Goal: Information Seeking & Learning: Compare options

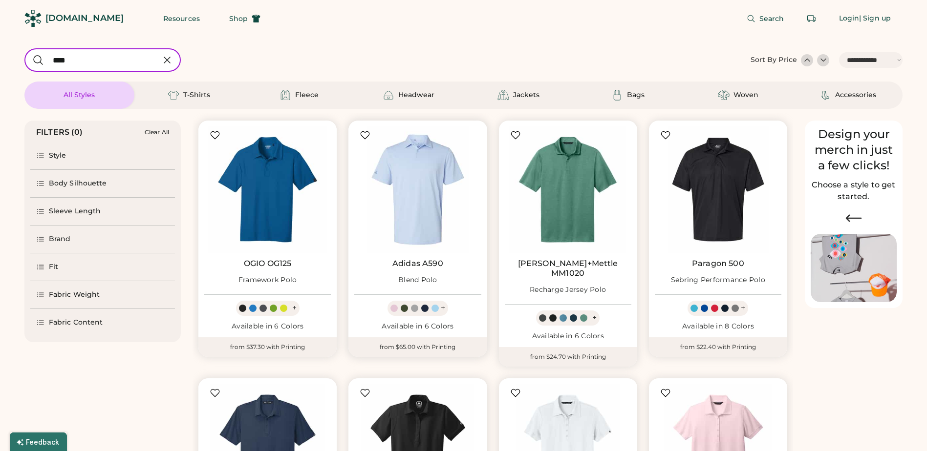
select select "*****"
select select "*"
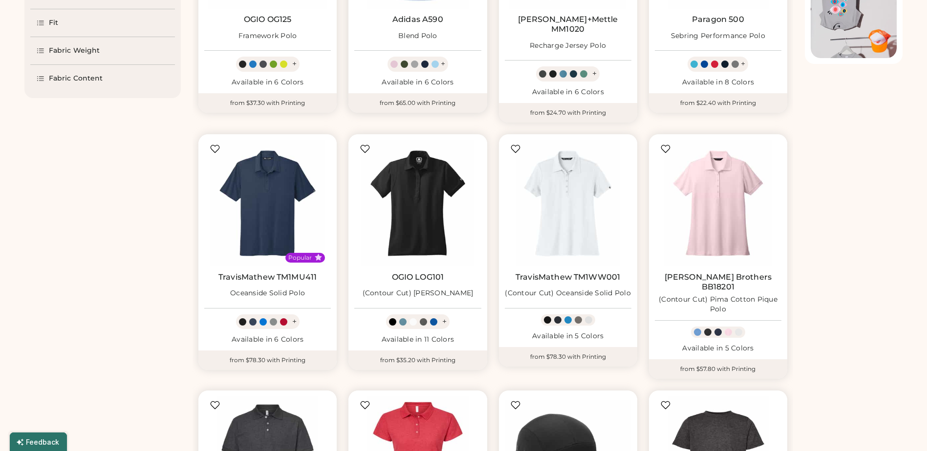
select select "*****"
select select "*"
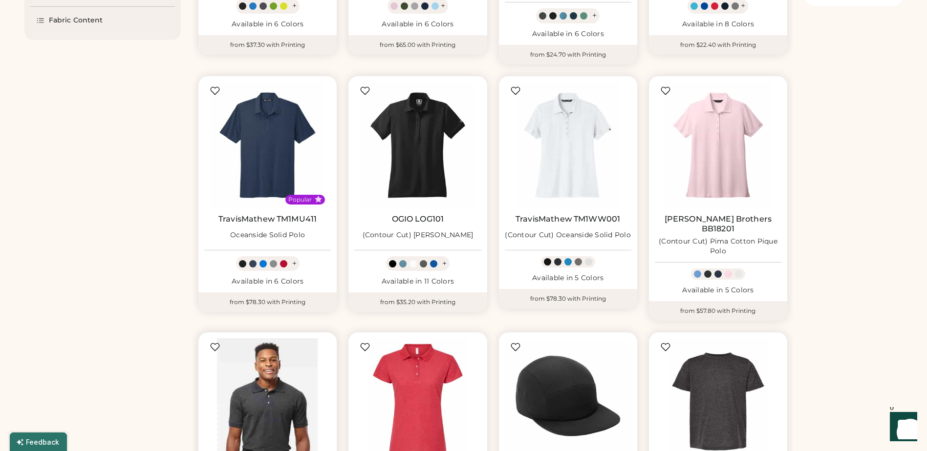
scroll to position [440, 0]
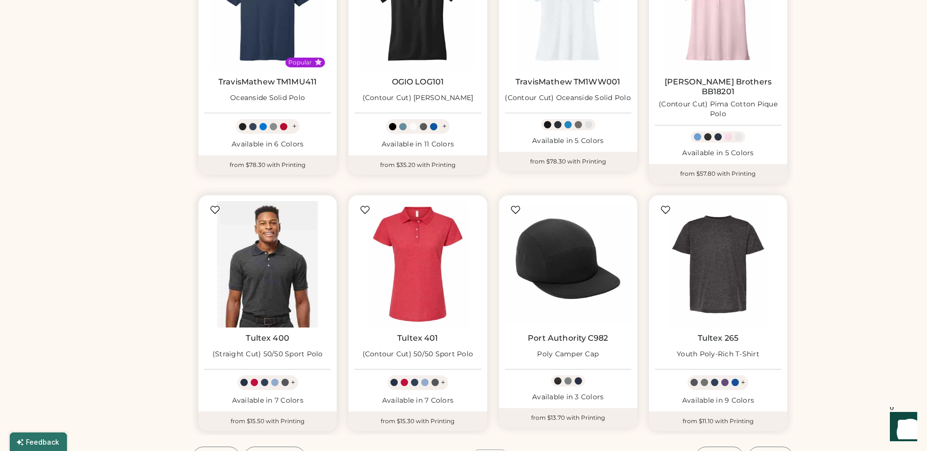
click at [310, 238] on img at bounding box center [267, 264] width 127 height 127
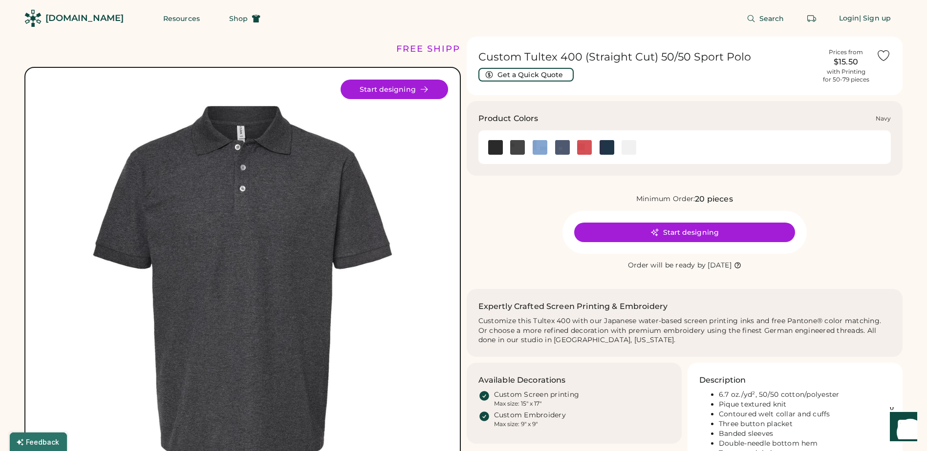
click at [608, 147] on img at bounding box center [606, 147] width 15 height 15
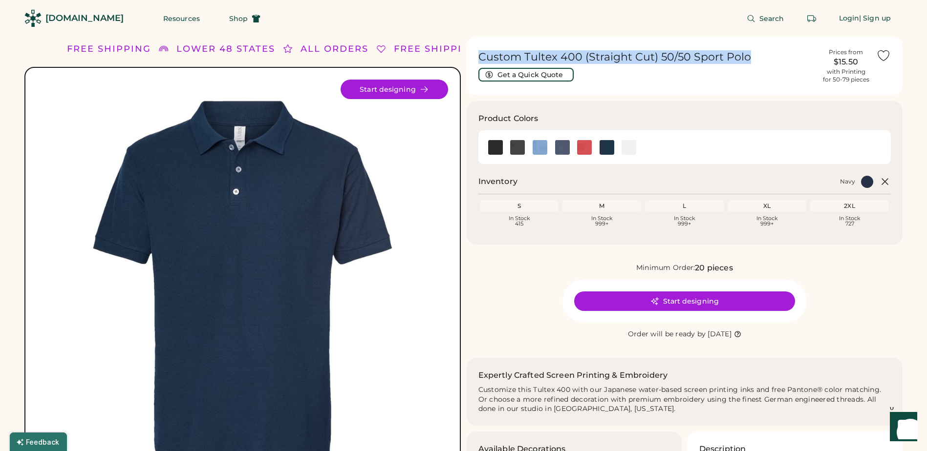
drag, startPoint x: 760, startPoint y: 65, endPoint x: 479, endPoint y: 59, distance: 280.9
click at [479, 59] on div "Custom Tultex 400 (Straight Cut) 50/50 Sport Polo Get a Quick Quote" at bounding box center [647, 65] width 338 height 31
click at [786, 56] on h1 "Custom Tultex 400 (Straight Cut) 50/50 Sport Polo" at bounding box center [647, 57] width 338 height 14
drag, startPoint x: 773, startPoint y: 59, endPoint x: 469, endPoint y: 49, distance: 303.5
click at [469, 49] on div "Custom Tultex 400 (Straight Cut) 50/50 Sport Polo Get a Quick Quote Prices from…" at bounding box center [684, 66] width 436 height 59
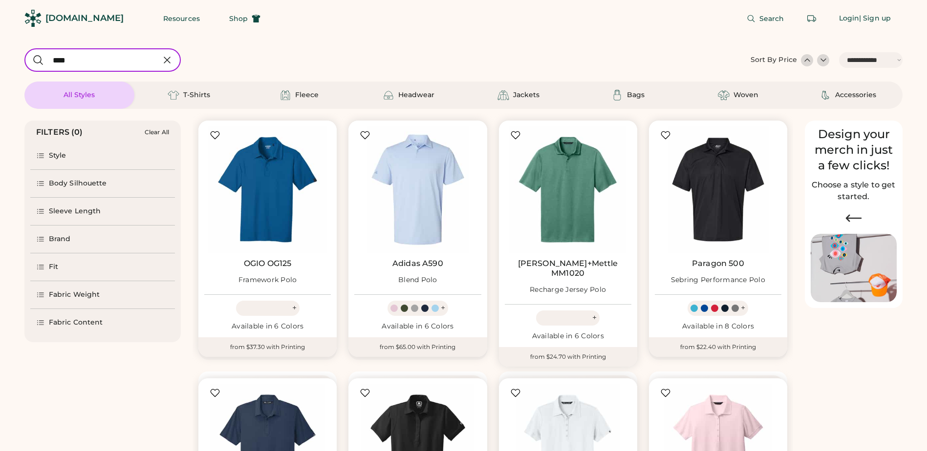
select select "*****"
select select "*"
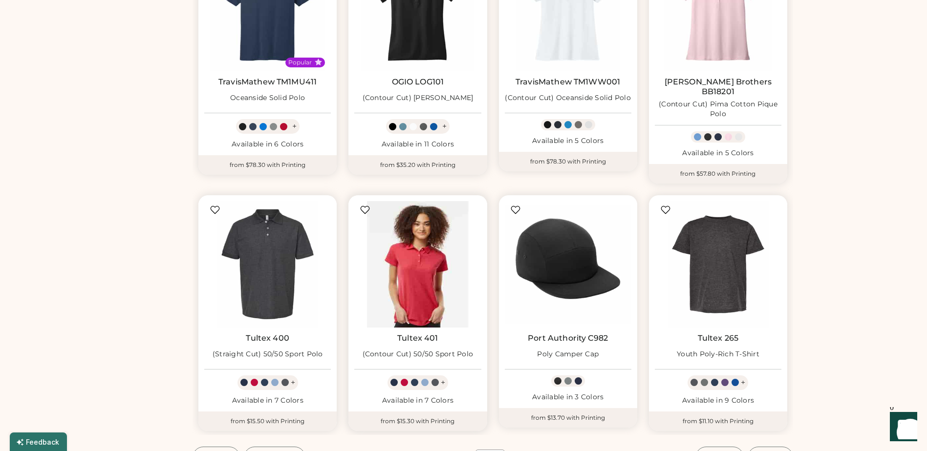
click at [420, 254] on img at bounding box center [417, 264] width 127 height 127
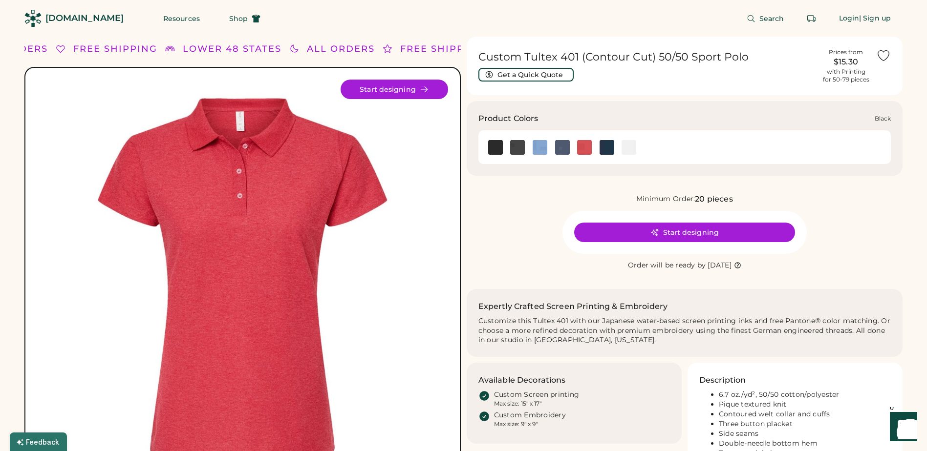
click at [504, 141] on div at bounding box center [495, 147] width 22 height 15
click at [603, 145] on img at bounding box center [606, 147] width 15 height 15
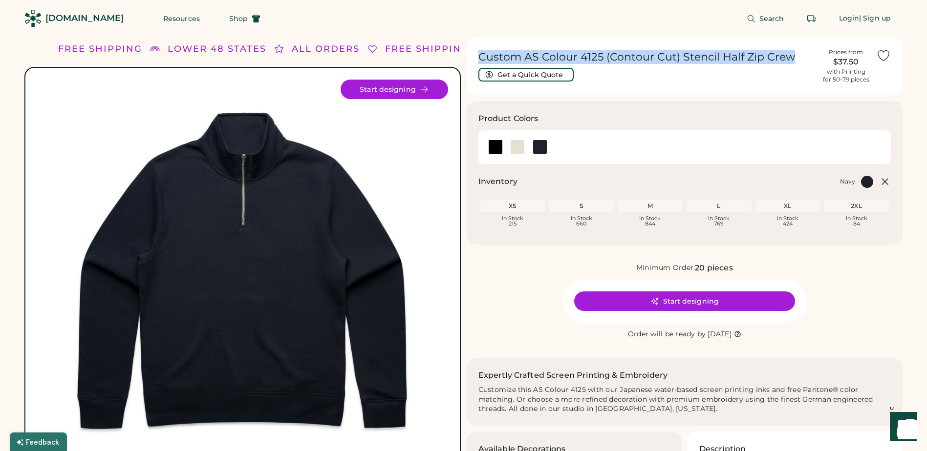
drag, startPoint x: 802, startPoint y: 63, endPoint x: 480, endPoint y: 59, distance: 322.4
click at [480, 59] on h1 "Custom AS Colour 4125 (Contour Cut) Stencil Half Zip Crew" at bounding box center [647, 57] width 338 height 14
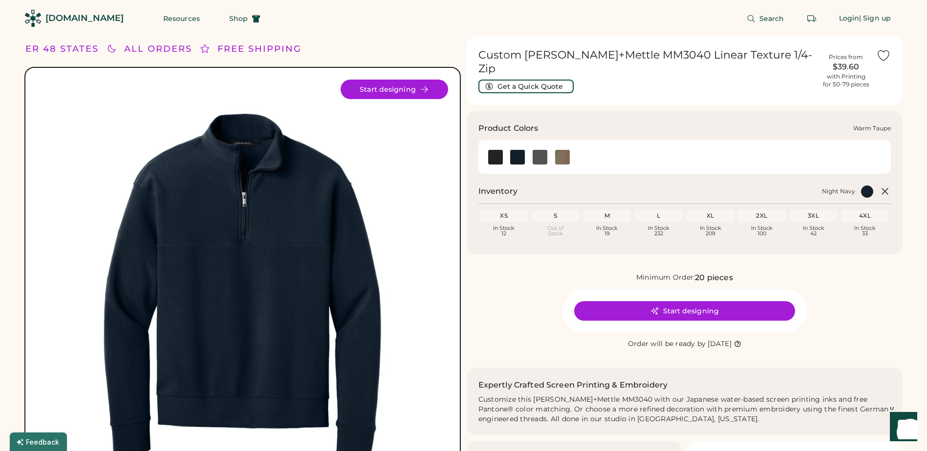
click at [566, 150] on img at bounding box center [562, 157] width 15 height 15
